Goal: Task Accomplishment & Management: Use online tool/utility

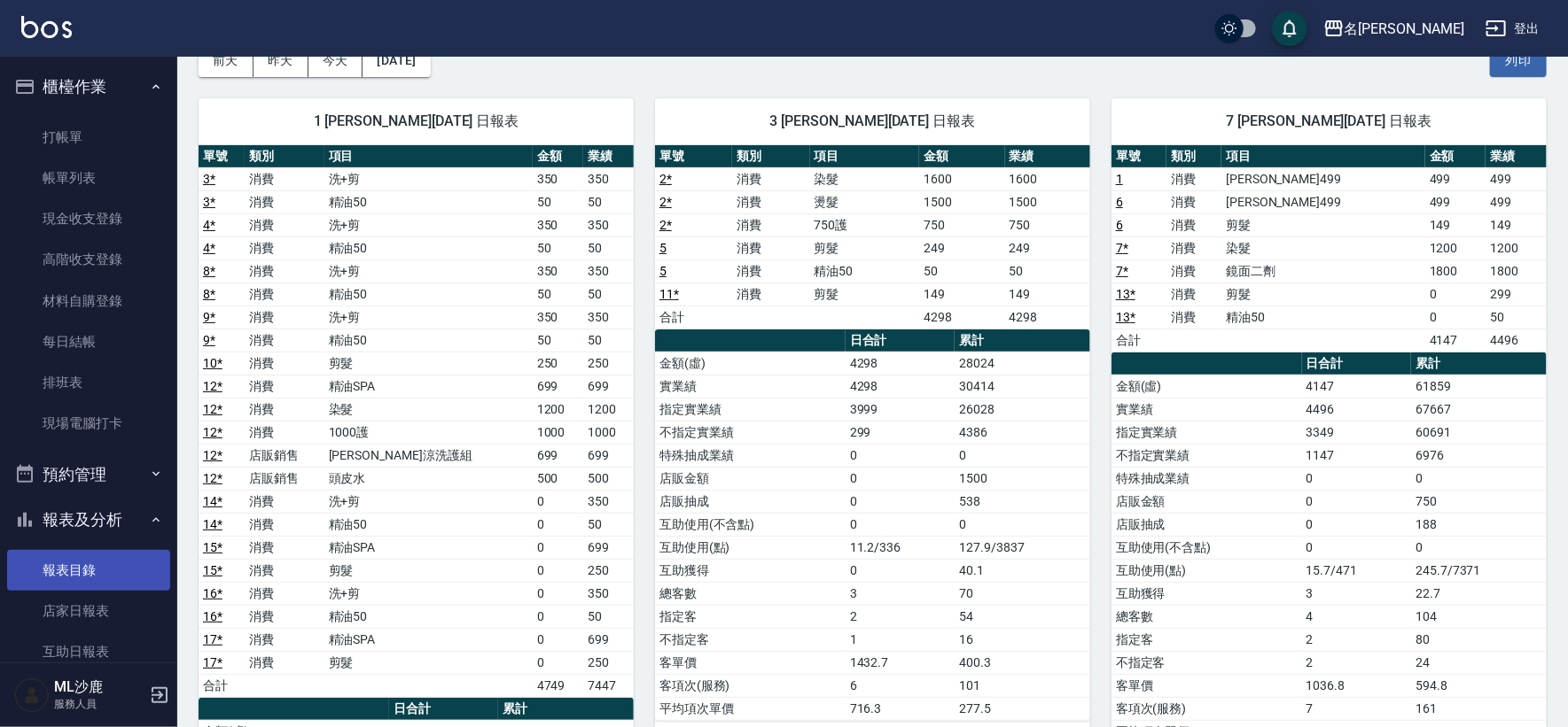
scroll to position [394, 0]
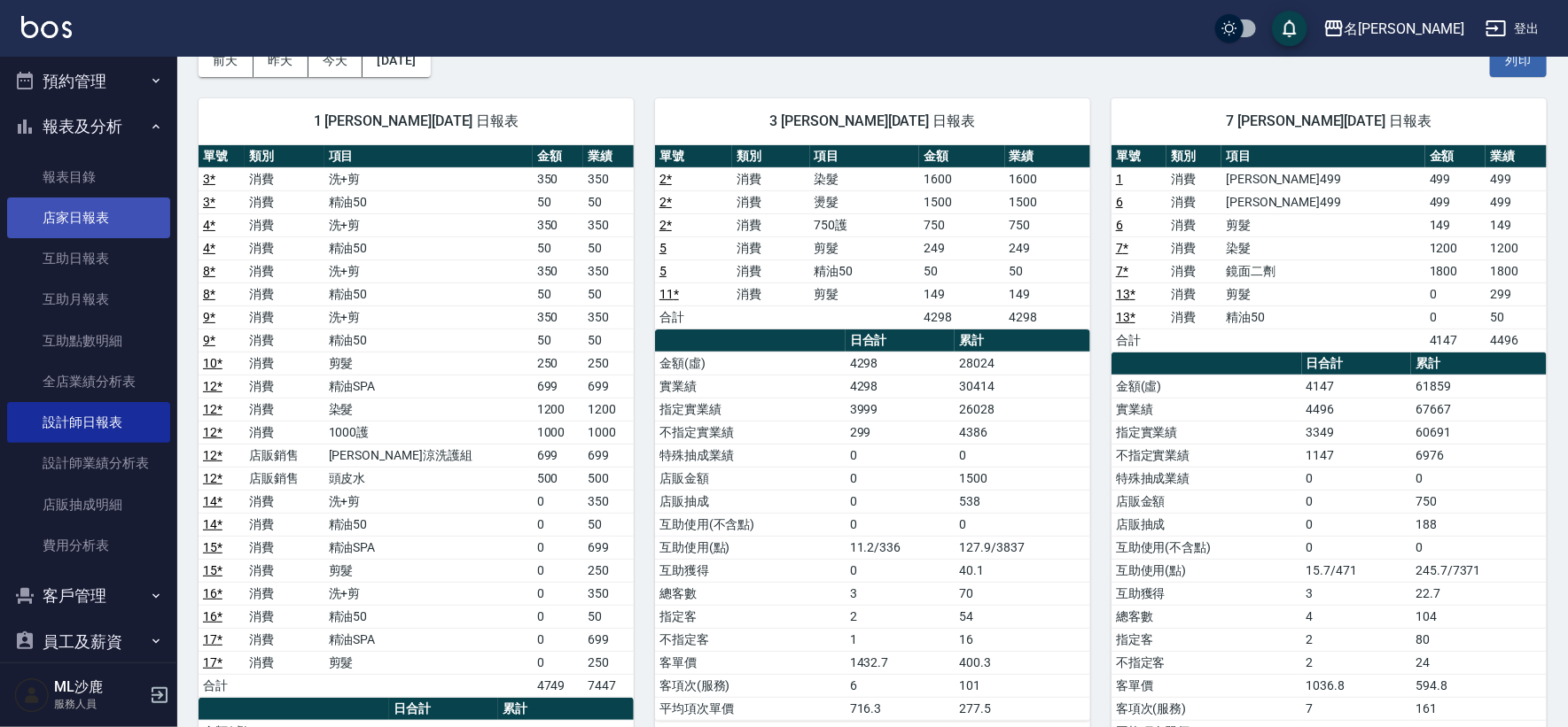
click at [80, 223] on link "店家日報表" at bounding box center [88, 218] width 163 height 40
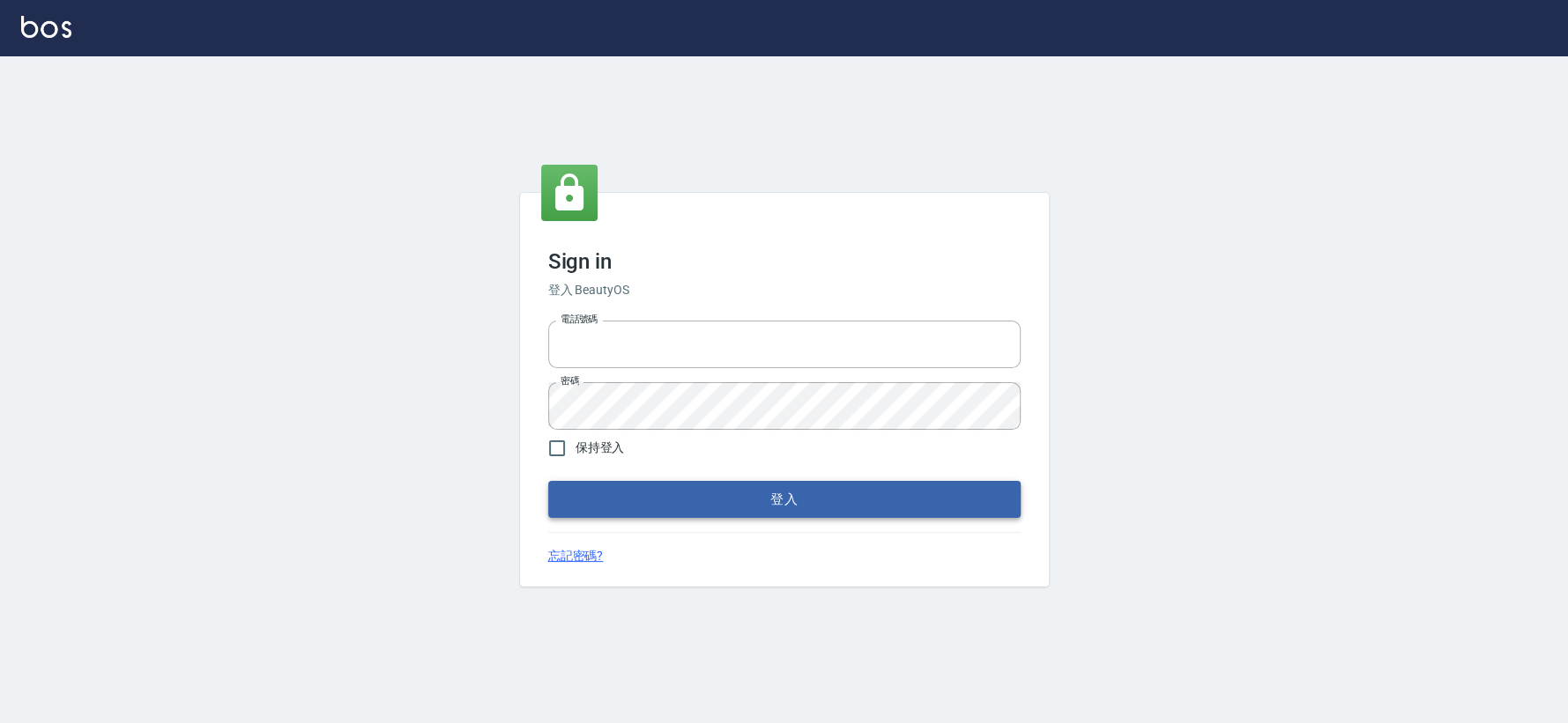
type input "0426653545"
click at [779, 511] on button "登入" at bounding box center [784, 499] width 472 height 37
